Goal: Task Accomplishment & Management: Complete application form

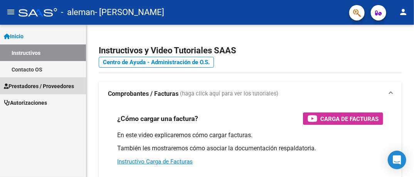
click at [44, 86] on span "Prestadores / Proveedores" at bounding box center [39, 86] width 70 height 8
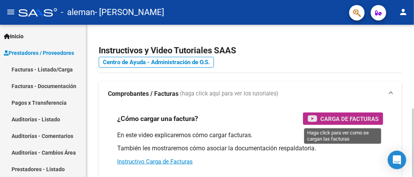
click at [345, 119] on span "Carga de Facturas" at bounding box center [349, 119] width 58 height 10
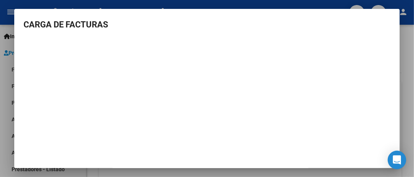
click at [12, 28] on div at bounding box center [207, 88] width 414 height 177
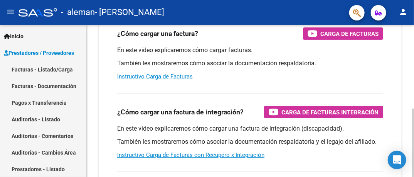
click at [410, 107] on div "Instructivos y Video Tutoriales SAAS Centro de Ayuda - Administración de O.S. C…" at bounding box center [251, 109] width 330 height 338
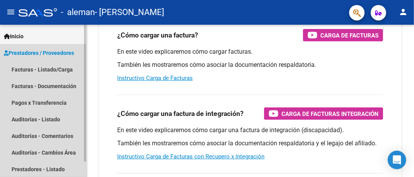
click at [42, 56] on span "Prestadores / Proveedores" at bounding box center [39, 53] width 70 height 8
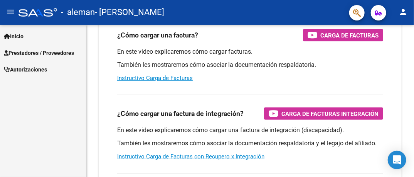
click at [42, 56] on span "Prestadores / Proveedores" at bounding box center [39, 53] width 70 height 8
click at [45, 56] on span "Prestadores / Proveedores" at bounding box center [39, 53] width 70 height 8
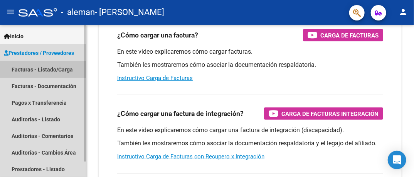
click at [49, 71] on link "Facturas - Listado/Carga" at bounding box center [43, 69] width 86 height 17
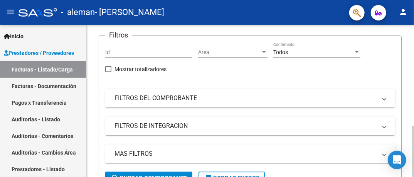
click at [384, 94] on span at bounding box center [384, 98] width 3 height 8
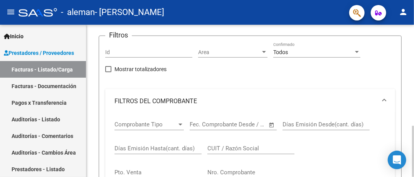
click at [384, 94] on mat-expansion-panel-header "FILTROS DEL COMPROBANTE" at bounding box center [250, 101] width 290 height 25
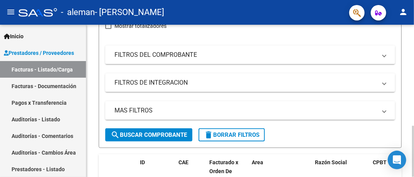
scroll to position [125, 0]
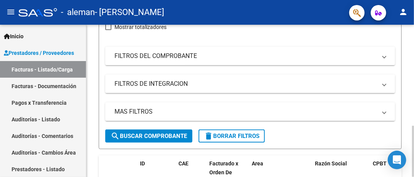
click at [413, 126] on div at bounding box center [413, 151] width 2 height 51
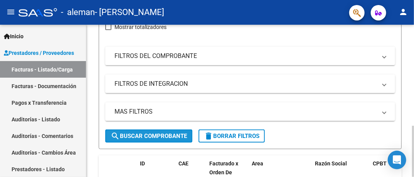
click at [143, 140] on button "search Buscar Comprobante" at bounding box center [148, 135] width 87 height 13
click at [140, 135] on span "search Buscar Comprobante" at bounding box center [149, 135] width 76 height 7
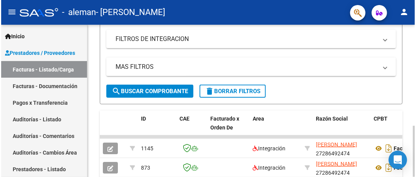
scroll to position [205, 0]
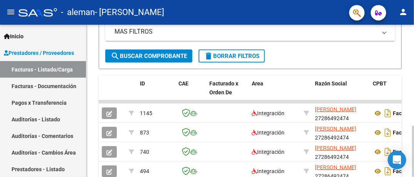
click at [414, 120] on html "menu - [PERSON_NAME] [PERSON_NAME] person Inicio Instructivos Contacto OS Prest…" at bounding box center [207, 88] width 414 height 177
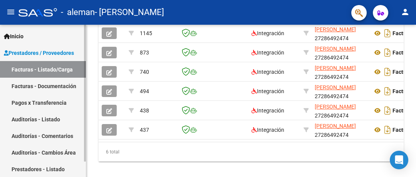
scroll to position [0, 0]
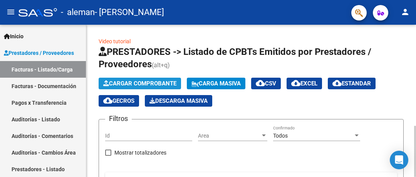
click at [123, 84] on span "Cargar Comprobante" at bounding box center [139, 83] width 73 height 7
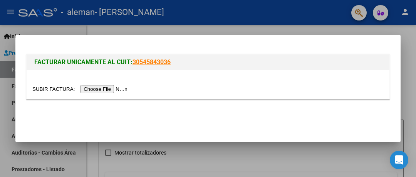
click at [112, 88] on input "file" at bounding box center [81, 89] width 98 height 8
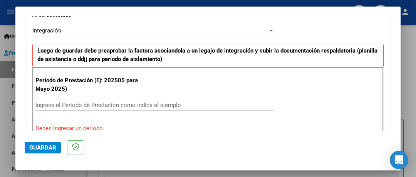
scroll to position [191, 0]
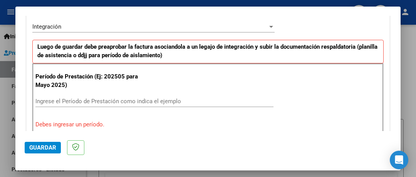
click at [59, 98] on input "Ingrese el Período de Prestación como indica el ejemplo" at bounding box center [154, 101] width 238 height 7
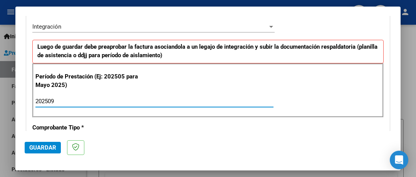
type input "202509"
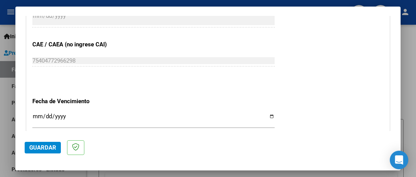
scroll to position [480, 0]
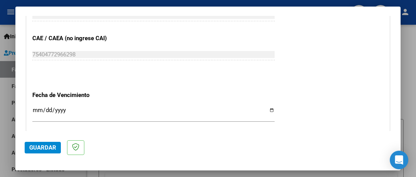
click at [268, 107] on input "Ingresar la fecha" at bounding box center [153, 113] width 242 height 12
click at [49, 107] on input "[DATE]" at bounding box center [153, 113] width 242 height 12
type input "[DATE]"
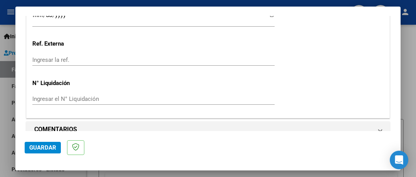
scroll to position [577, 0]
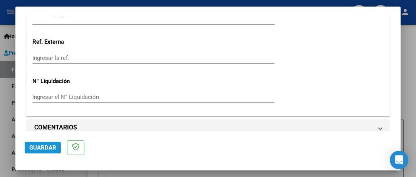
click at [44, 145] on span "Guardar" at bounding box center [42, 147] width 27 height 7
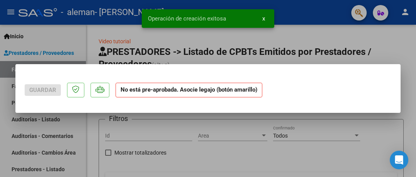
scroll to position [0, 0]
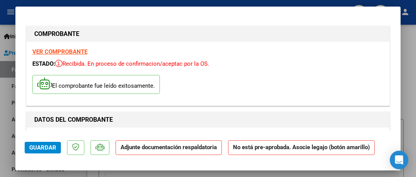
click at [173, 150] on strong "Adjunte documentación respaldatoria" at bounding box center [169, 146] width 96 height 7
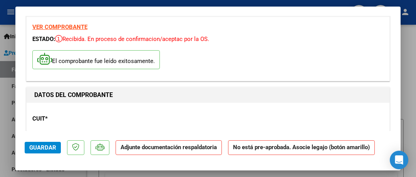
scroll to position [37, 0]
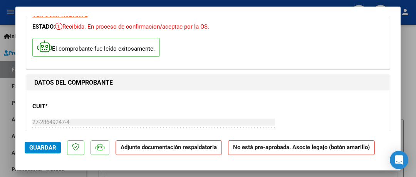
click at [170, 150] on strong "Adjunte documentación respaldatoria" at bounding box center [169, 146] width 96 height 7
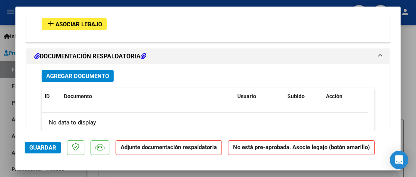
scroll to position [700, 0]
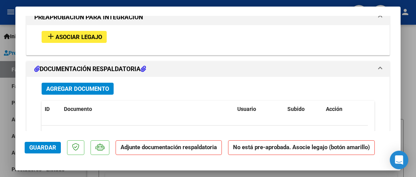
click at [66, 85] on span "Agregar Documento" at bounding box center [77, 88] width 63 height 7
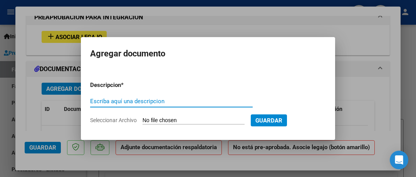
click at [271, 120] on span "Guardar" at bounding box center [269, 120] width 27 height 7
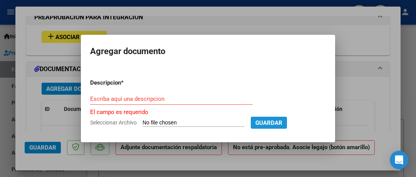
click at [260, 122] on span "Guardar" at bounding box center [269, 122] width 27 height 7
click at [162, 119] on input "Seleccionar Archivo" at bounding box center [194, 122] width 102 height 7
type input "C:\fakepath\planillaseptiembre.pdf"
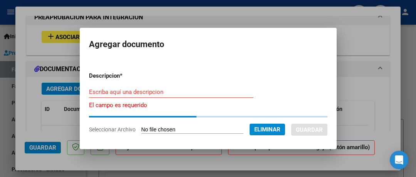
click at [128, 89] on input "Escriba aquí una descripcion" at bounding box center [171, 91] width 165 height 7
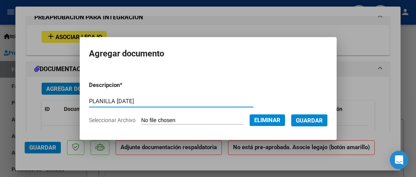
click at [131, 100] on input "PLANILLA [DATE]" at bounding box center [171, 101] width 165 height 7
type input "PLANILLA [DATE]"
click at [313, 120] on span "Guardar" at bounding box center [309, 120] width 27 height 7
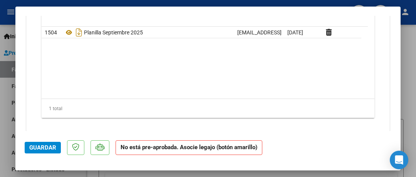
scroll to position [715, 0]
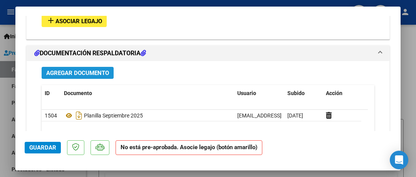
click at [73, 69] on span "Agregar Documento" at bounding box center [77, 72] width 63 height 7
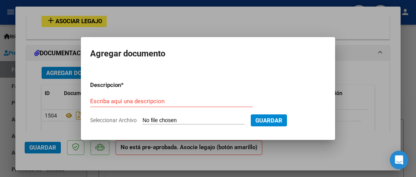
click at [126, 120] on span "Seleccionar Archivo" at bounding box center [113, 120] width 47 height 6
click at [143, 120] on input "Seleccionar Archivo" at bounding box center [194, 120] width 102 height 7
type input "C:\fakepath\AFIP - Administración Federal de Ingresos Públicos.pdf"
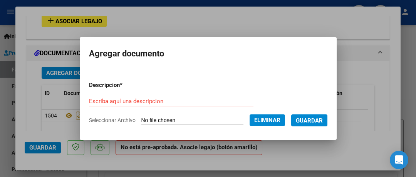
click at [120, 101] on input "Escriba aquí una descripcion" at bounding box center [171, 101] width 165 height 7
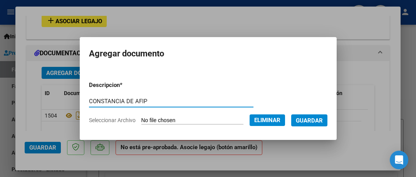
type input "CONSTANCIA DE AFIP"
click at [302, 121] on span "Guardar" at bounding box center [309, 120] width 27 height 7
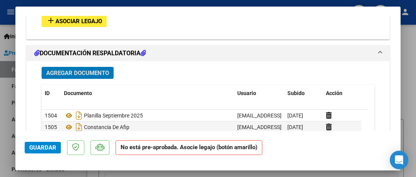
click at [51, 147] on span "Guardar" at bounding box center [42, 147] width 27 height 7
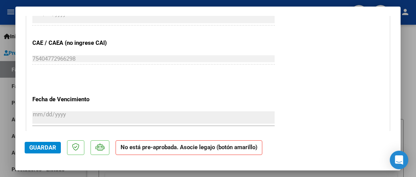
scroll to position [798, 0]
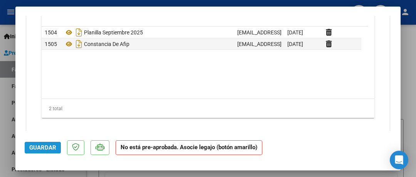
click at [52, 144] on span "Guardar" at bounding box center [42, 147] width 27 height 7
